Goal: Navigation & Orientation: Go to known website

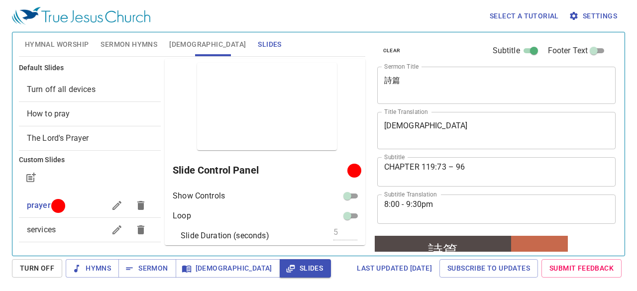
scroll to position [328, 0]
